Goal: Task Accomplishment & Management: Use online tool/utility

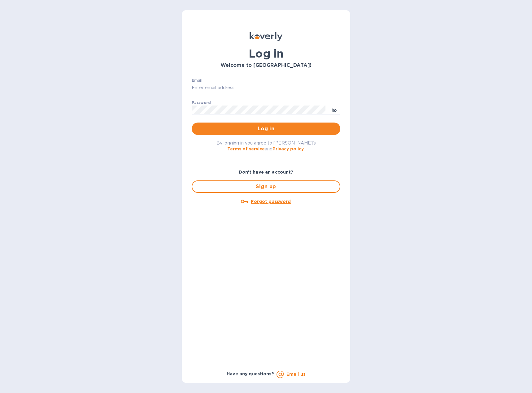
type input "[EMAIL_ADDRESS][DOMAIN_NAME]"
click at [254, 128] on span "Log in" at bounding box center [265, 128] width 139 height 7
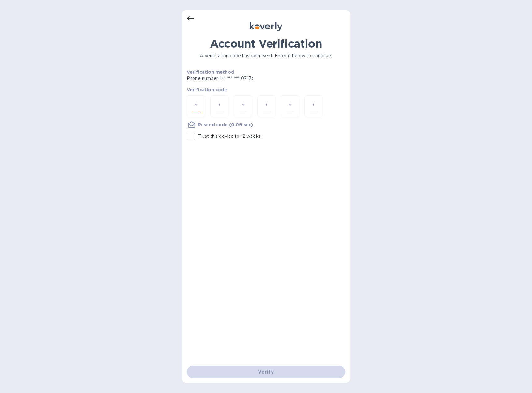
click at [195, 110] on input "number" at bounding box center [196, 106] width 8 height 11
click at [196, 108] on input "number" at bounding box center [196, 106] width 8 height 11
type input "4"
type input "0"
type input "7"
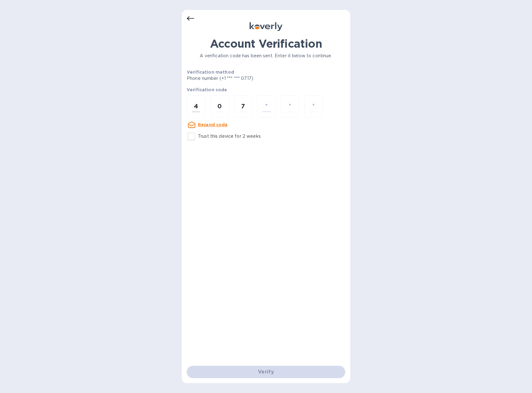
type input "4"
type input "1"
type input "9"
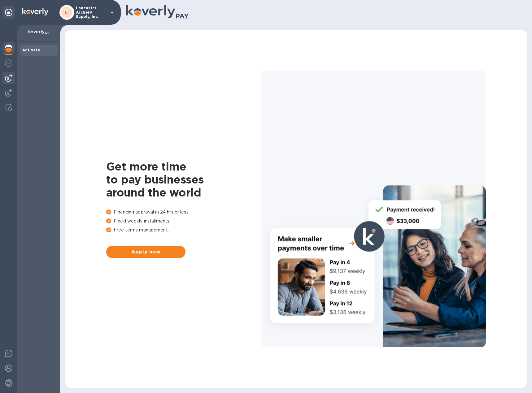
click at [11, 79] on img at bounding box center [8, 77] width 7 height 7
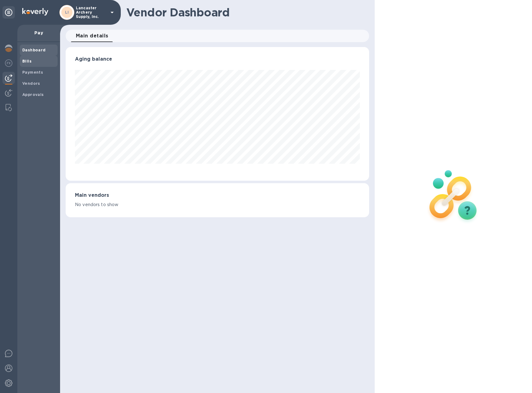
scroll to position [134, 303]
click at [26, 62] on b "Bills" at bounding box center [26, 61] width 9 height 5
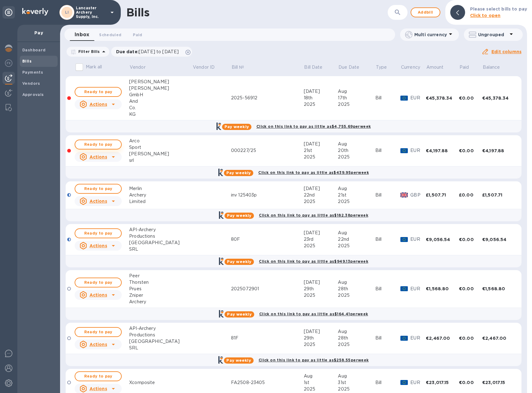
click at [101, 142] on span "Ready to pay" at bounding box center [98, 144] width 36 height 7
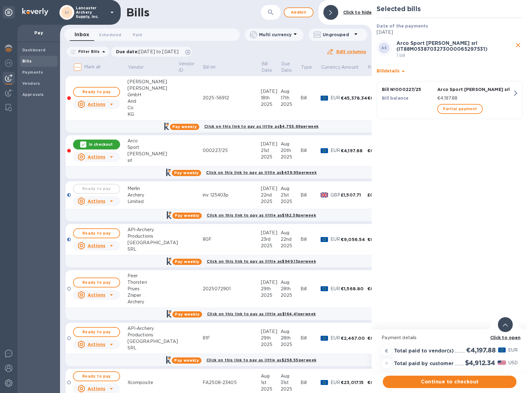
click at [504, 321] on div at bounding box center [505, 324] width 15 height 15
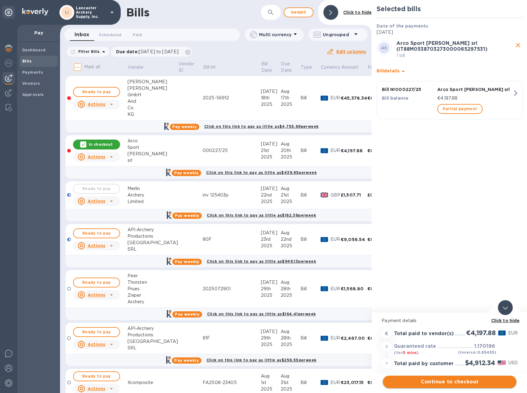
click at [453, 380] on span "Continue to checkout" at bounding box center [450, 381] width 124 height 7
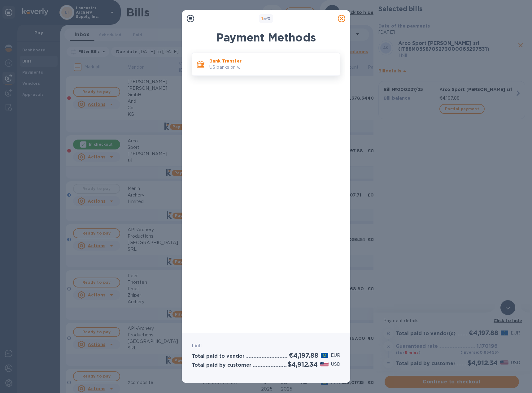
click at [253, 65] on p "US banks only." at bounding box center [272, 67] width 126 height 6
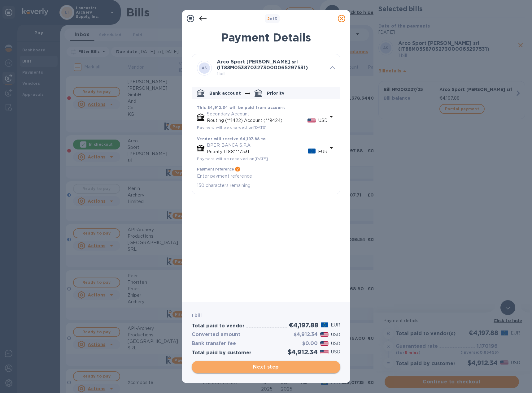
click at [257, 367] on span "Next step" at bounding box center [265, 366] width 139 height 7
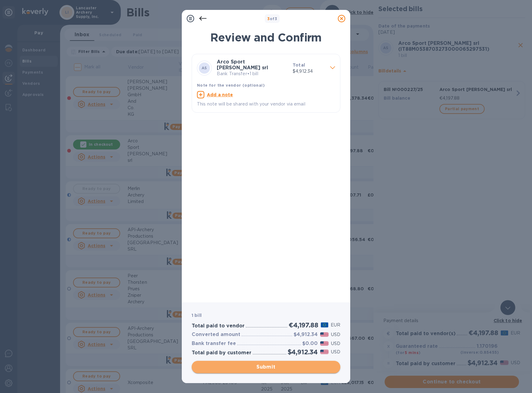
click at [273, 367] on span "Submit" at bounding box center [265, 366] width 139 height 7
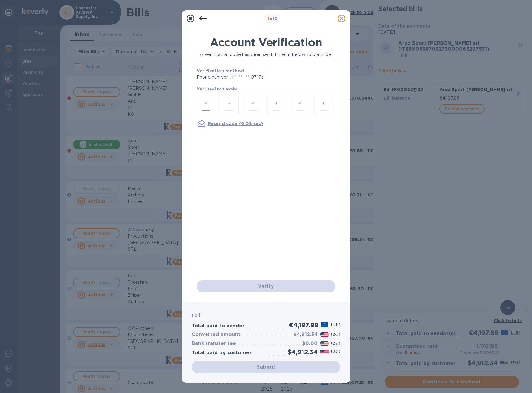
click at [205, 107] on input "number" at bounding box center [206, 104] width 8 height 11
type input "6"
type input "9"
type input "1"
type input "3"
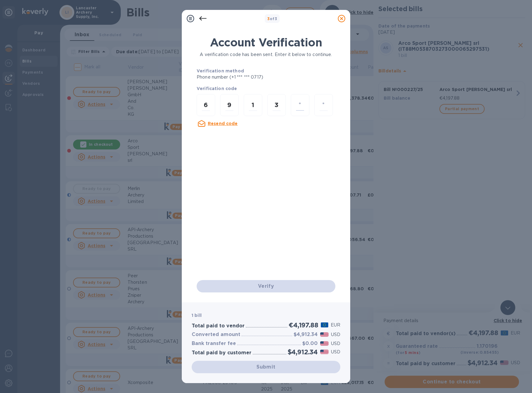
type input "8"
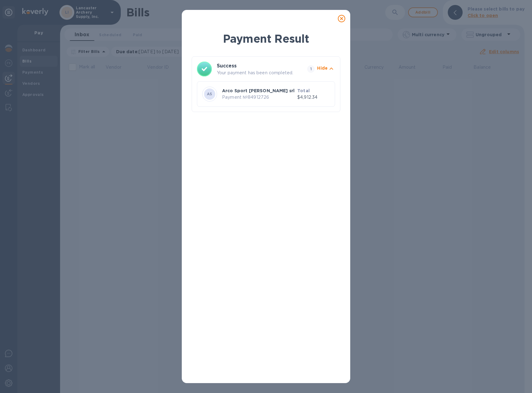
click at [340, 18] on icon at bounding box center [341, 18] width 7 height 7
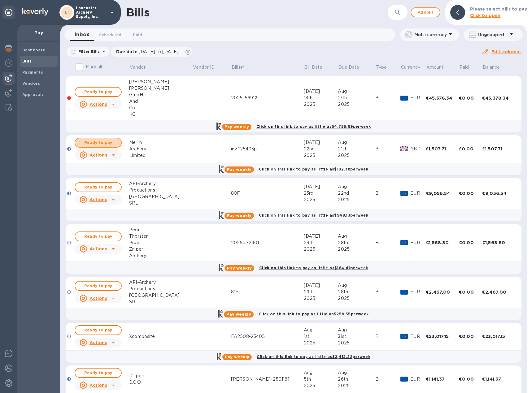
click at [104, 145] on span "Ready to pay" at bounding box center [98, 142] width 36 height 7
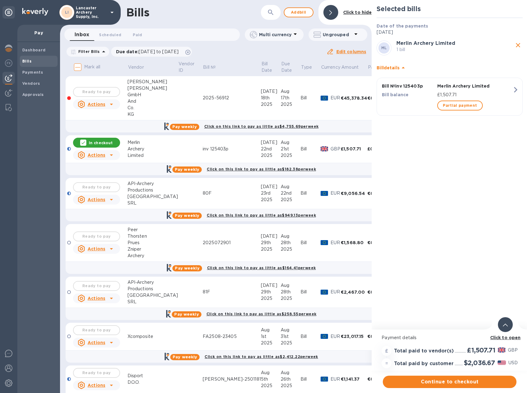
click at [450, 49] on p "1 bill" at bounding box center [454, 49] width 117 height 6
click at [503, 325] on icon at bounding box center [505, 325] width 5 height 3
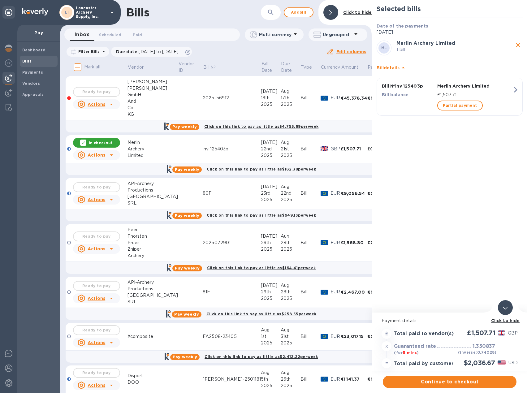
click at [505, 308] on icon at bounding box center [505, 308] width 5 height 3
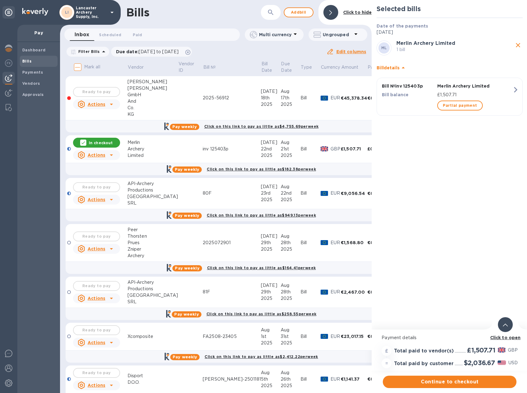
click at [504, 322] on span at bounding box center [505, 325] width 5 height 6
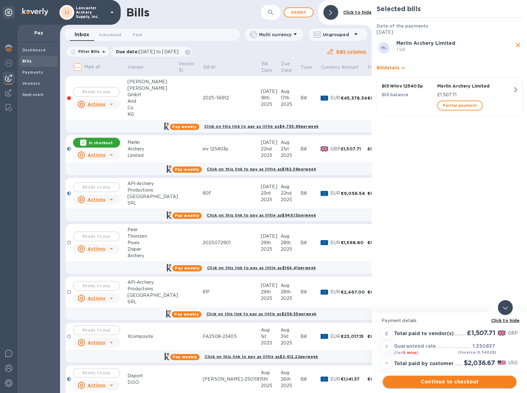
click at [426, 381] on span "Continue to checkout" at bounding box center [450, 381] width 124 height 7
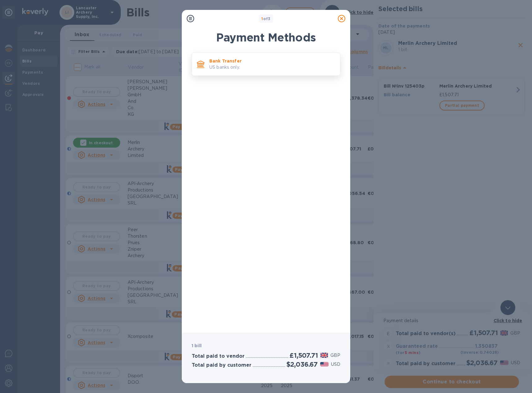
click at [235, 64] on p "US banks only." at bounding box center [272, 67] width 126 height 6
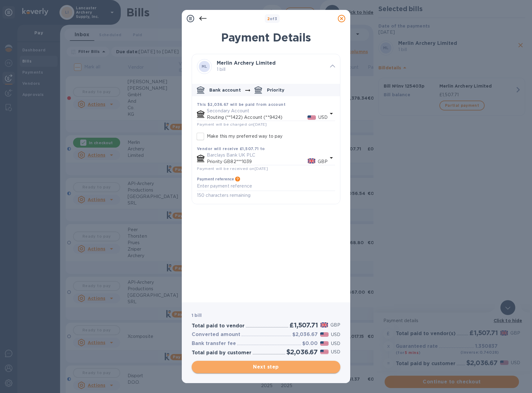
click at [263, 364] on span "Next step" at bounding box center [265, 366] width 139 height 7
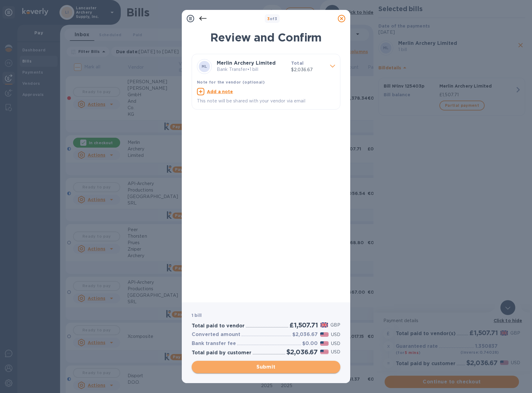
click at [256, 366] on span "Submit" at bounding box center [265, 366] width 139 height 7
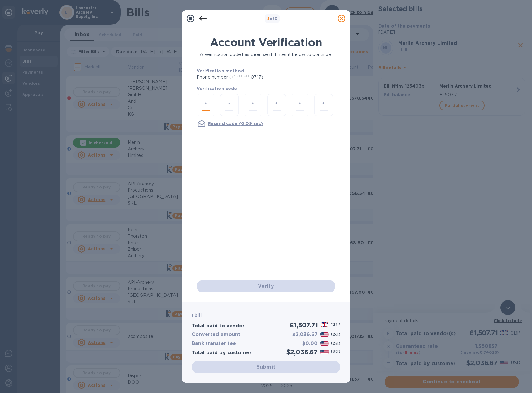
click at [205, 102] on input "number" at bounding box center [206, 104] width 8 height 11
type input "4"
type input "2"
type input "1"
type input "5"
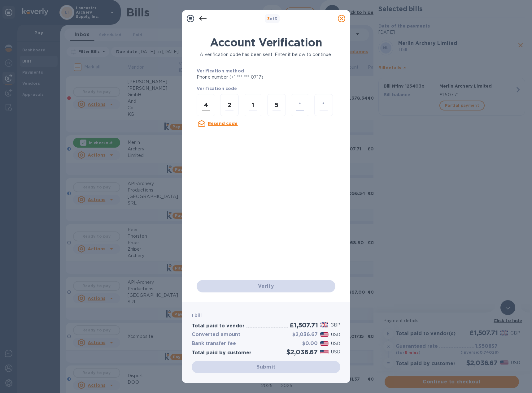
type input "3"
type input "4"
click at [268, 287] on div "Verify" at bounding box center [266, 286] width 144 height 17
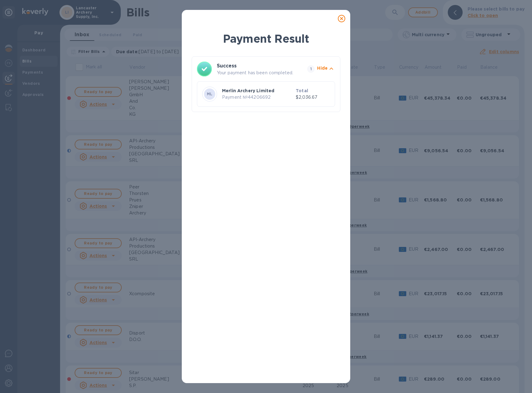
click at [343, 20] on icon at bounding box center [341, 18] width 7 height 7
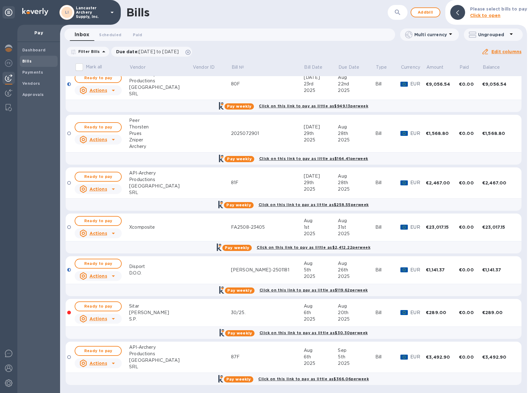
scroll to position [67, 0]
click at [100, 307] on span "Ready to pay" at bounding box center [98, 305] width 36 height 7
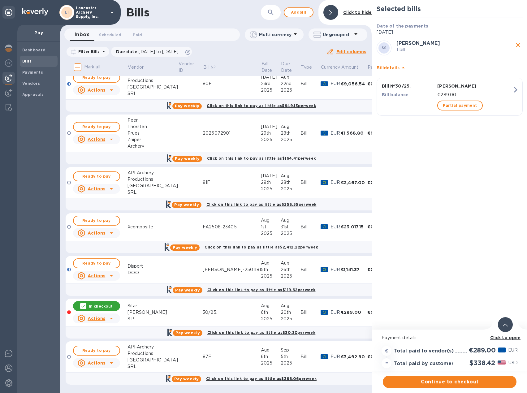
click at [503, 324] on icon at bounding box center [505, 325] width 5 height 3
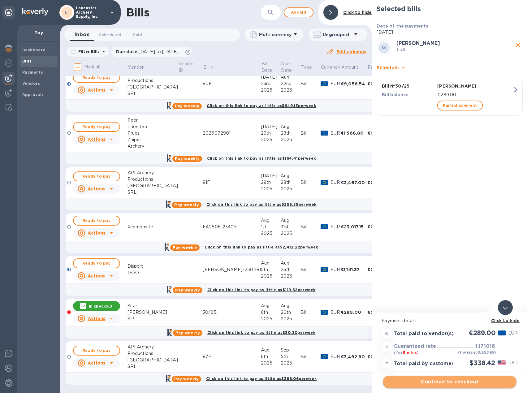
click at [459, 380] on span "Continue to checkout" at bounding box center [450, 381] width 124 height 7
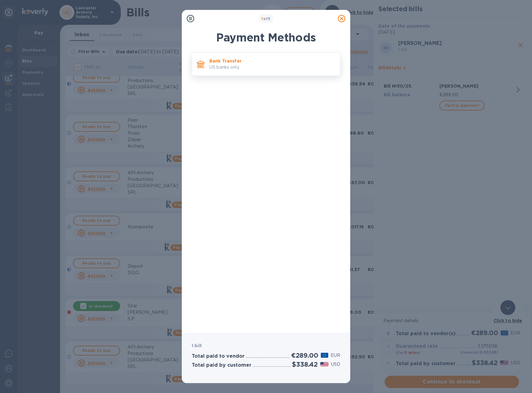
click at [254, 62] on p "Bank Transfer" at bounding box center [272, 61] width 126 height 6
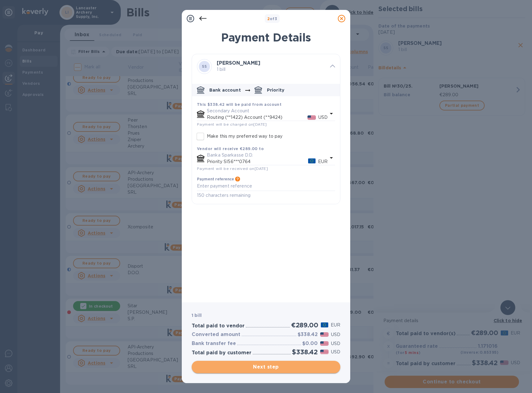
click at [272, 368] on span "Next step" at bounding box center [265, 366] width 139 height 7
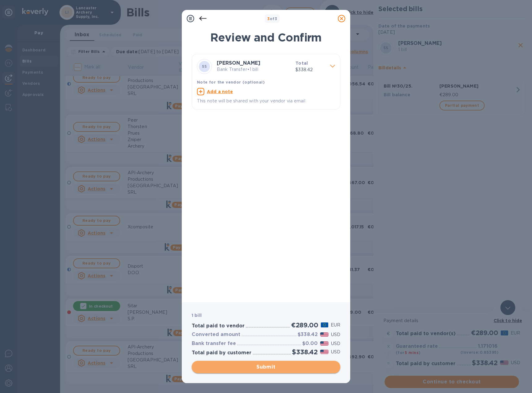
click at [271, 368] on span "Submit" at bounding box center [265, 366] width 139 height 7
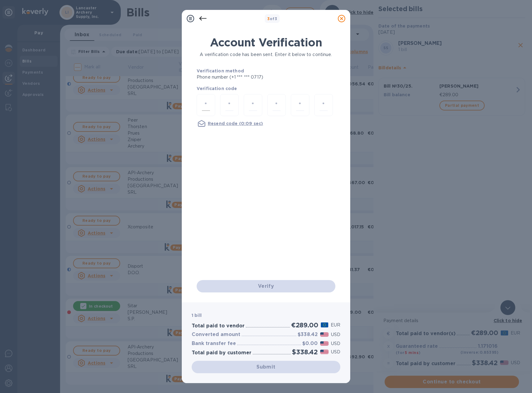
click at [207, 104] on input "number" at bounding box center [206, 104] width 8 height 11
type input "9"
type input "8"
type input "9"
type input "4"
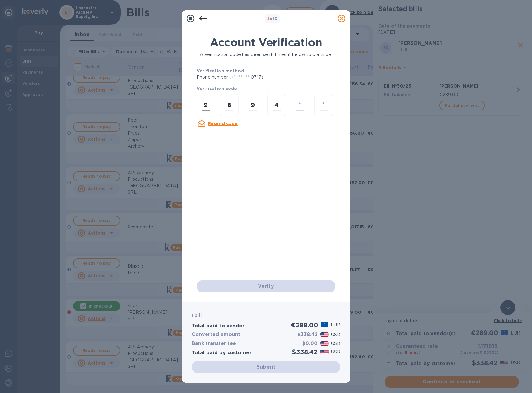
type input "5"
type input "1"
click at [252, 290] on div "Verify" at bounding box center [266, 286] width 144 height 17
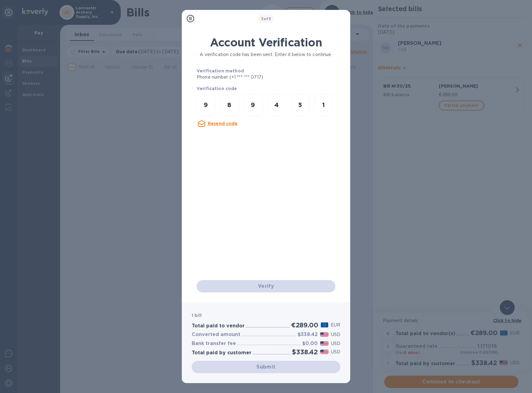
scroll to position [0, 0]
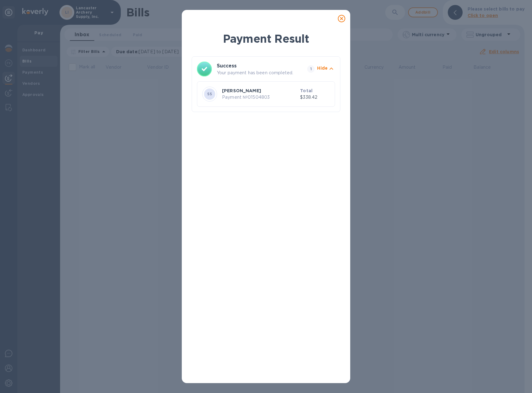
click at [338, 18] on icon at bounding box center [341, 18] width 7 height 7
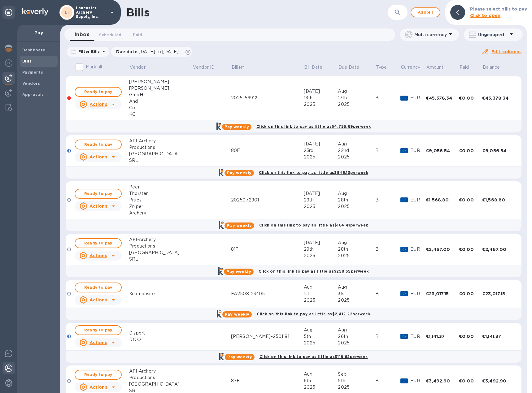
click at [6, 369] on img at bounding box center [8, 367] width 7 height 7
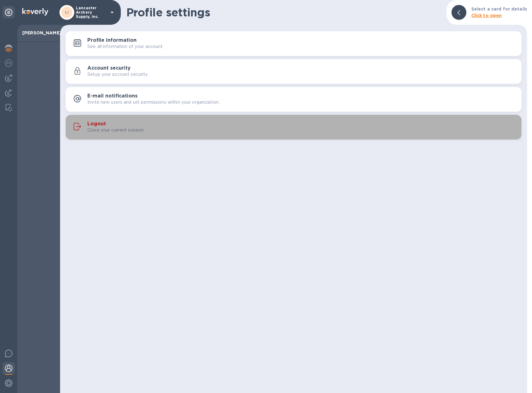
click at [100, 124] on h3 "Logout" at bounding box center [96, 124] width 19 height 6
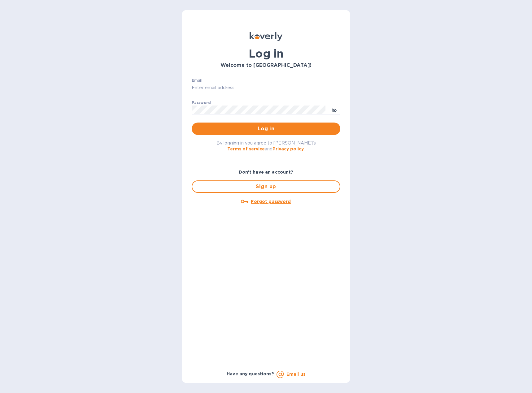
type input "[EMAIL_ADDRESS][DOMAIN_NAME]"
